Goal: Entertainment & Leisure: Consume media (video, audio)

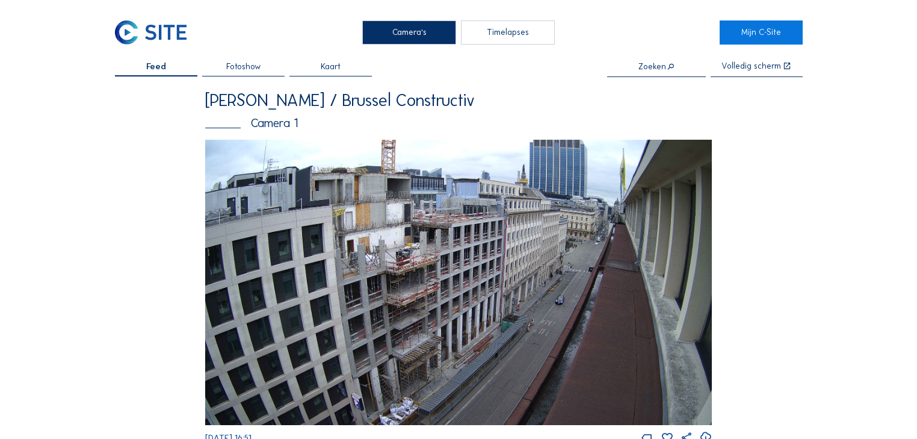
click at [409, 250] on img at bounding box center [458, 282] width 507 height 285
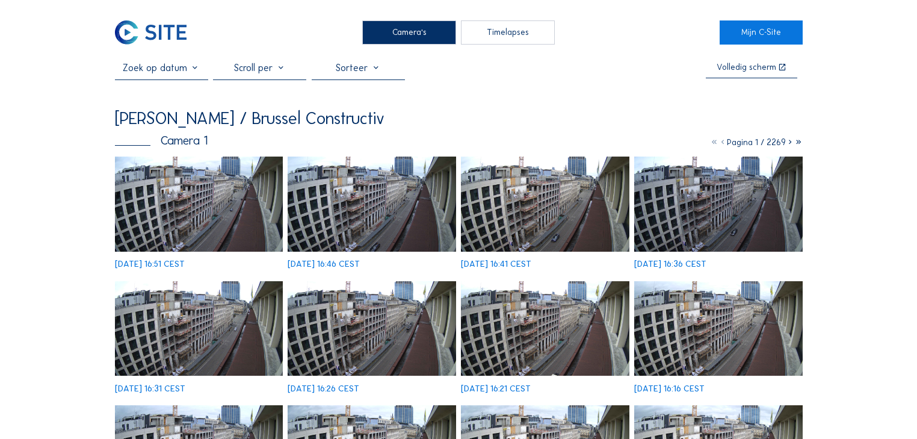
click at [209, 214] on img at bounding box center [199, 203] width 169 height 94
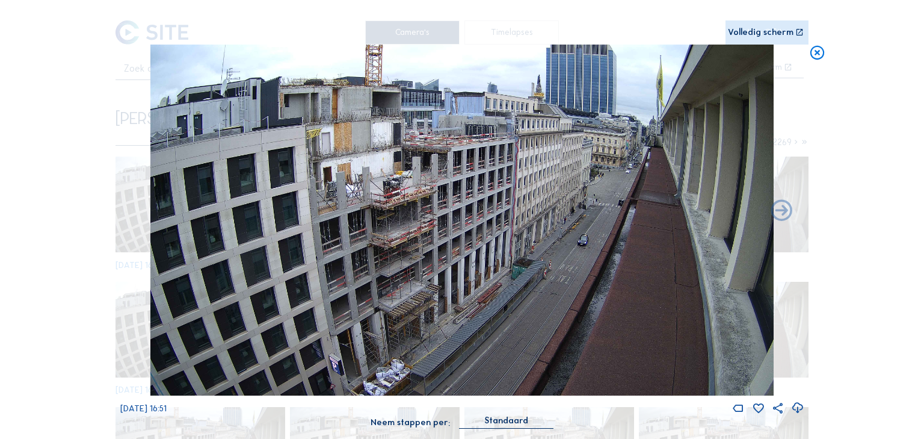
click at [401, 202] on img at bounding box center [462, 220] width 624 height 351
click at [426, 111] on img at bounding box center [462, 220] width 624 height 351
click at [428, 113] on img at bounding box center [462, 220] width 624 height 351
click at [780, 32] on div "Volledig scherm" at bounding box center [761, 32] width 66 height 9
click at [755, 33] on div "Volledig scherm" at bounding box center [761, 32] width 66 height 9
